Goal: Download file/media

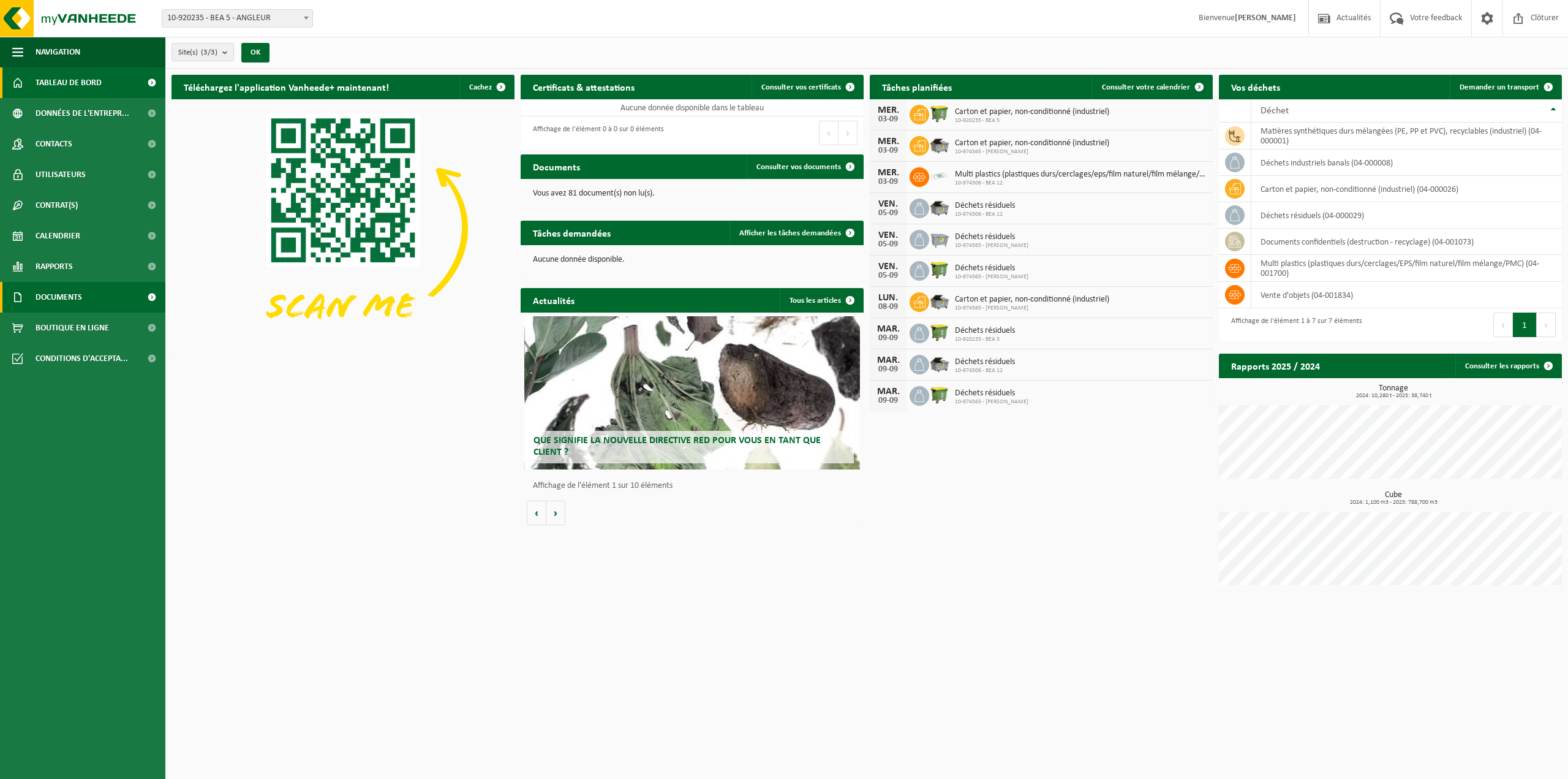
click at [47, 295] on span "Documents" at bounding box center [58, 297] width 47 height 31
click at [62, 325] on span "Factures" at bounding box center [53, 327] width 32 height 23
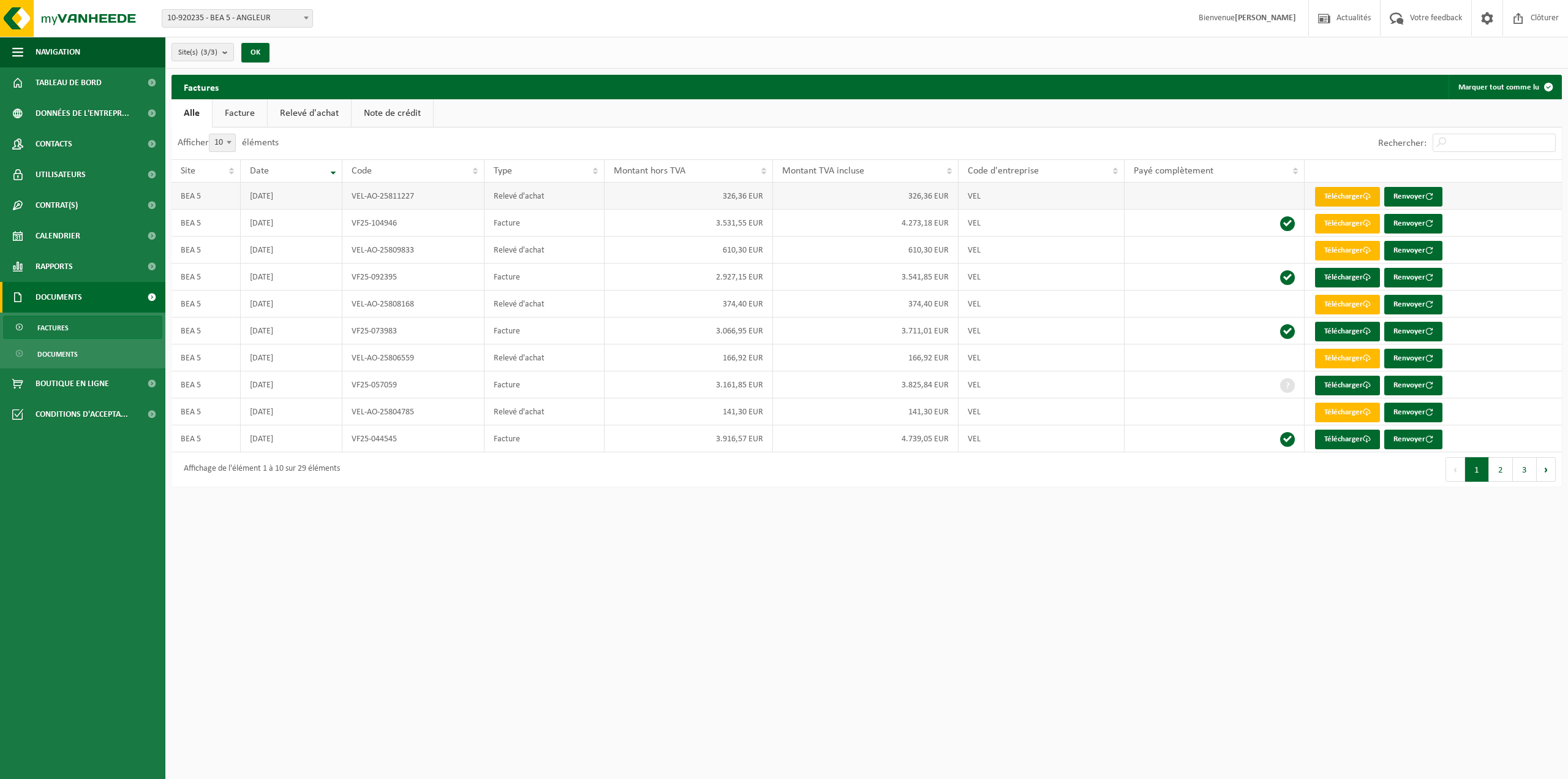
click at [1343, 195] on link "Télécharger" at bounding box center [1347, 197] width 65 height 20
click at [69, 352] on span "Documents" at bounding box center [58, 354] width 41 height 23
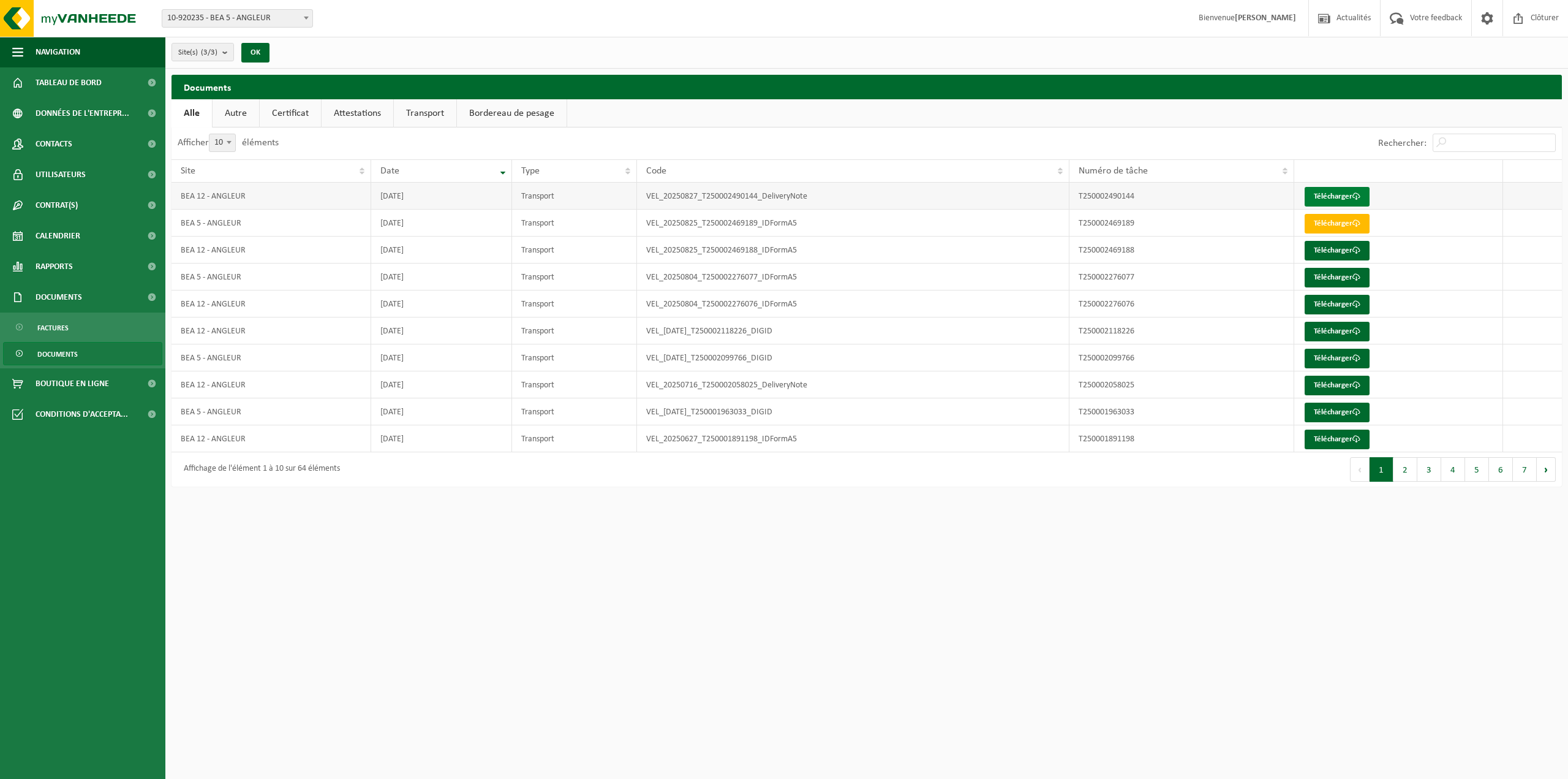
click at [1340, 198] on link "Télécharger" at bounding box center [1337, 197] width 65 height 20
click at [57, 262] on span "Rapports" at bounding box center [54, 266] width 37 height 31
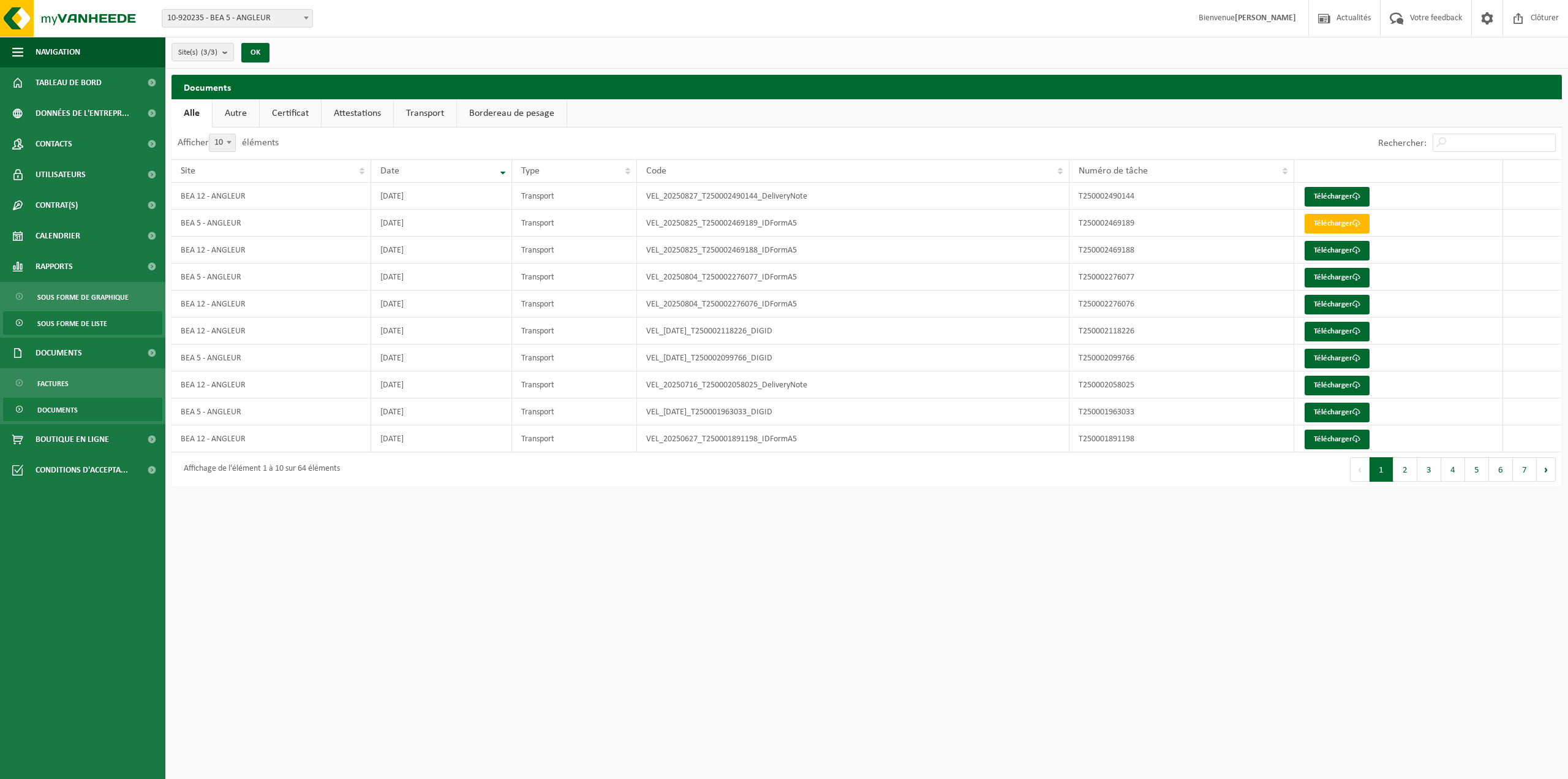
click at [70, 321] on span "Sous forme de liste" at bounding box center [72, 323] width 70 height 23
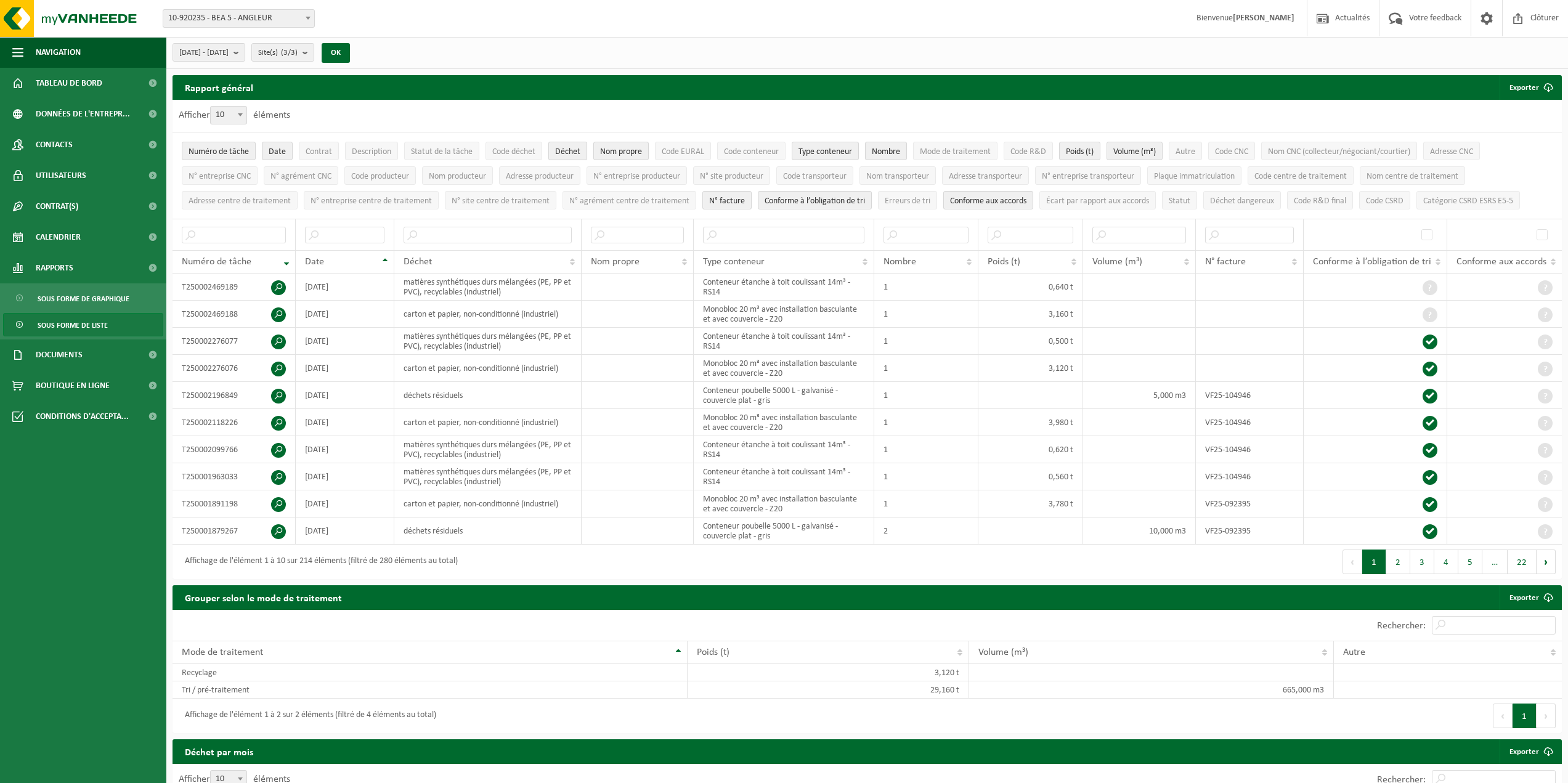
click at [565, 151] on span "Déchet" at bounding box center [568, 152] width 25 height 9
